Goal: Task Accomplishment & Management: Complete application form

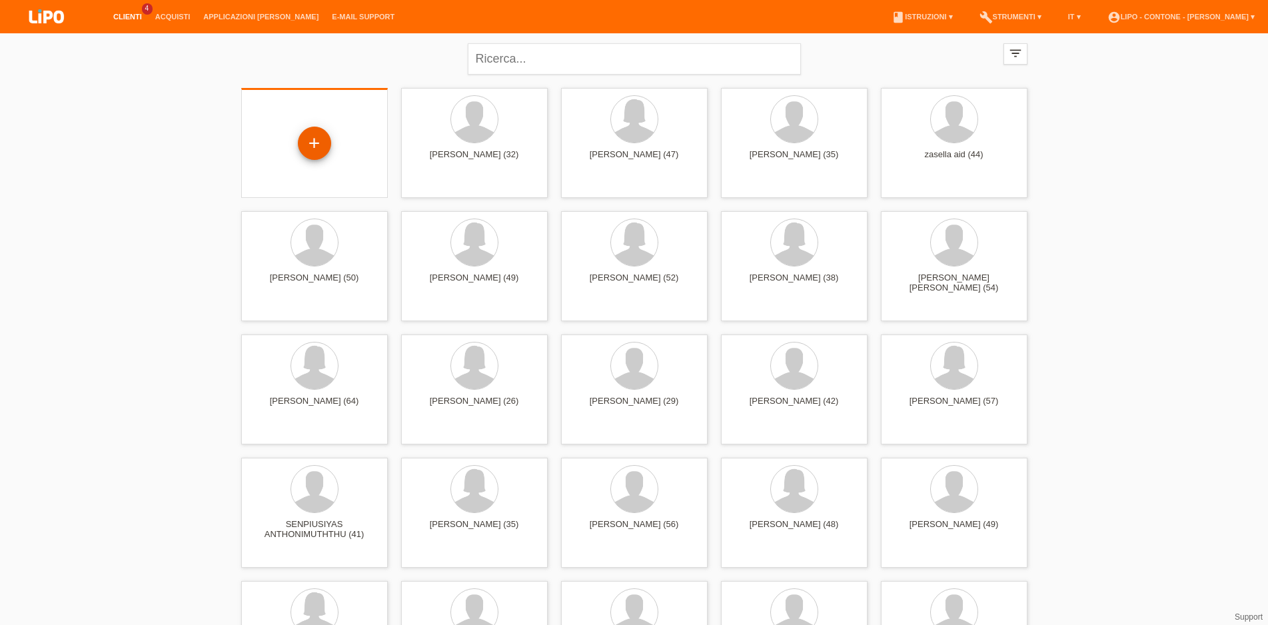
click at [316, 135] on div "+" at bounding box center [314, 143] width 32 height 23
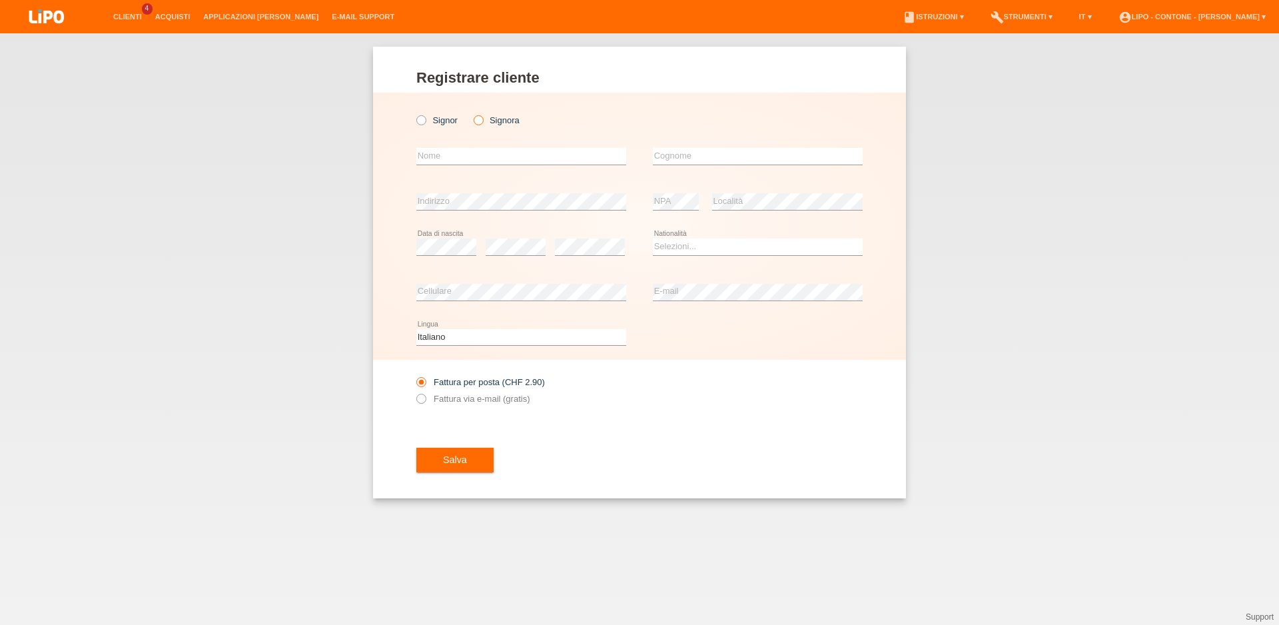
click at [471, 113] on icon at bounding box center [471, 113] width 0 height 0
click at [478, 123] on input "Signora" at bounding box center [478, 119] width 9 height 9
radio input "true"
click at [460, 160] on input "text" at bounding box center [521, 156] width 210 height 17
type input "JAMILA"
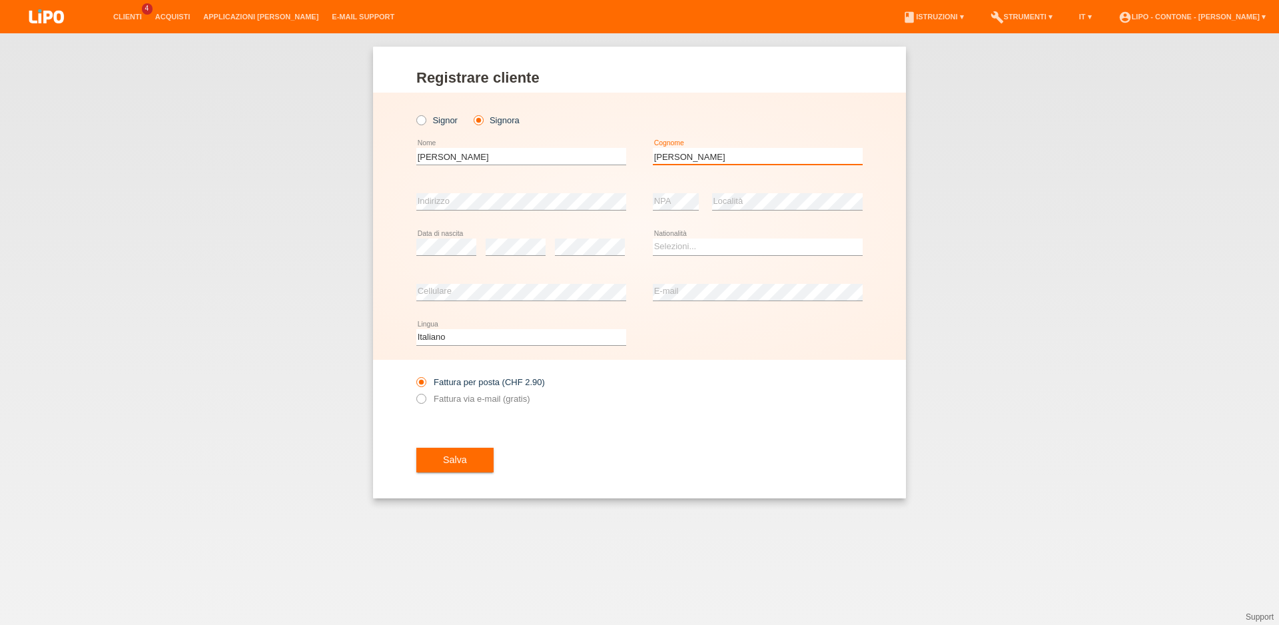
type input "CALIO"
click at [673, 251] on select "Selezioni... Svizzera Austria Germania Liechtenstein ------------ Afghanistan A…" at bounding box center [758, 246] width 210 height 16
select select "CH"
click at [0, 0] on option "Svizzera" at bounding box center [0, 0] width 0 height 0
click at [694, 274] on div "error E-mail" at bounding box center [758, 292] width 210 height 45
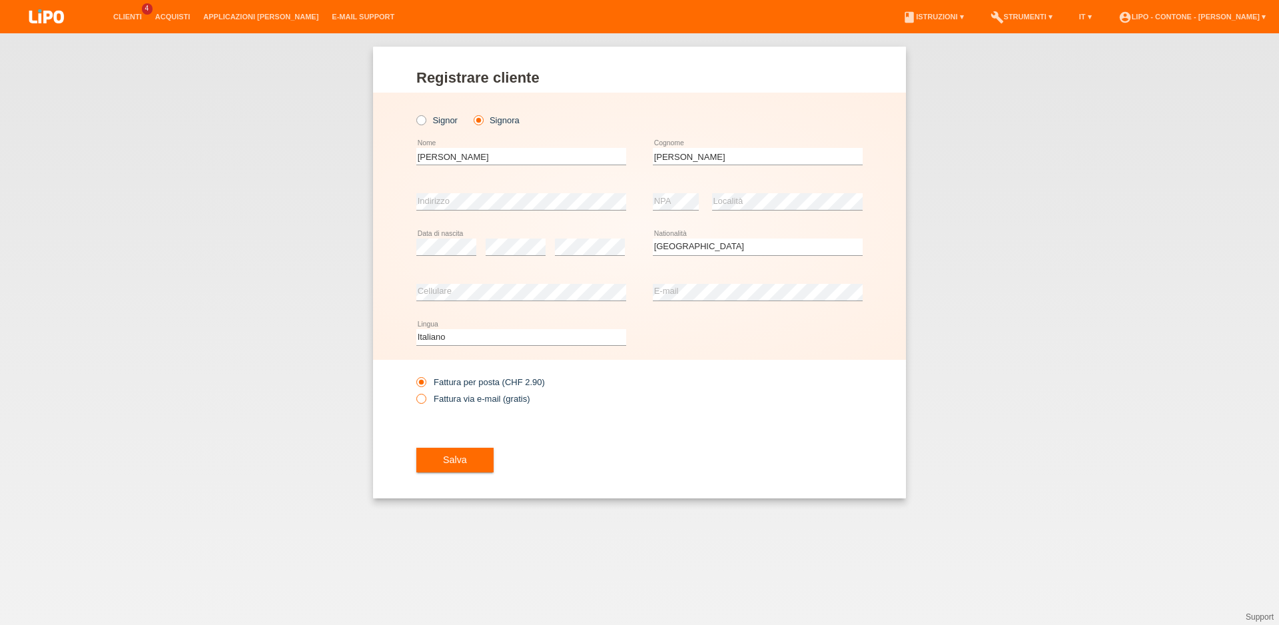
click at [428, 396] on label "Fattura via e-mail (gratis)" at bounding box center [472, 399] width 113 height 10
click at [425, 396] on input "Fattura via e-mail (gratis)" at bounding box center [420, 402] width 9 height 17
radio input "true"
click at [426, 398] on label "Fattura via e-mail (gratis)" at bounding box center [472, 399] width 113 height 10
click at [425, 398] on input "Fattura via e-mail (gratis)" at bounding box center [420, 402] width 9 height 17
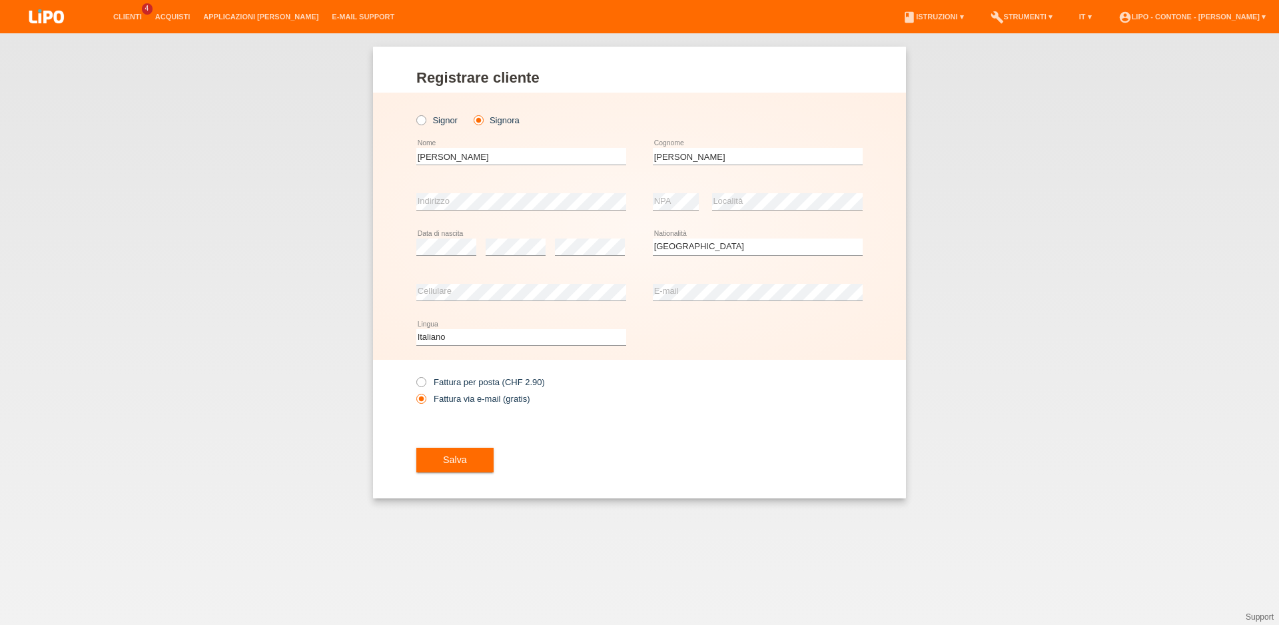
click at [1161, 431] on div "Registrare cliente Registrare cliente Registrare cliente Signor Signora JAMILA …" at bounding box center [639, 328] width 1279 height 591
click at [274, 339] on div "Registrare cliente Registrare cliente Registrare cliente Signor Signora JAMILA …" at bounding box center [639, 328] width 1279 height 591
click at [219, 311] on div "Registrare cliente Registrare cliente Registrare cliente Signor Signora JAMILA …" at bounding box center [639, 328] width 1279 height 591
